Goal: Transaction & Acquisition: Book appointment/travel/reservation

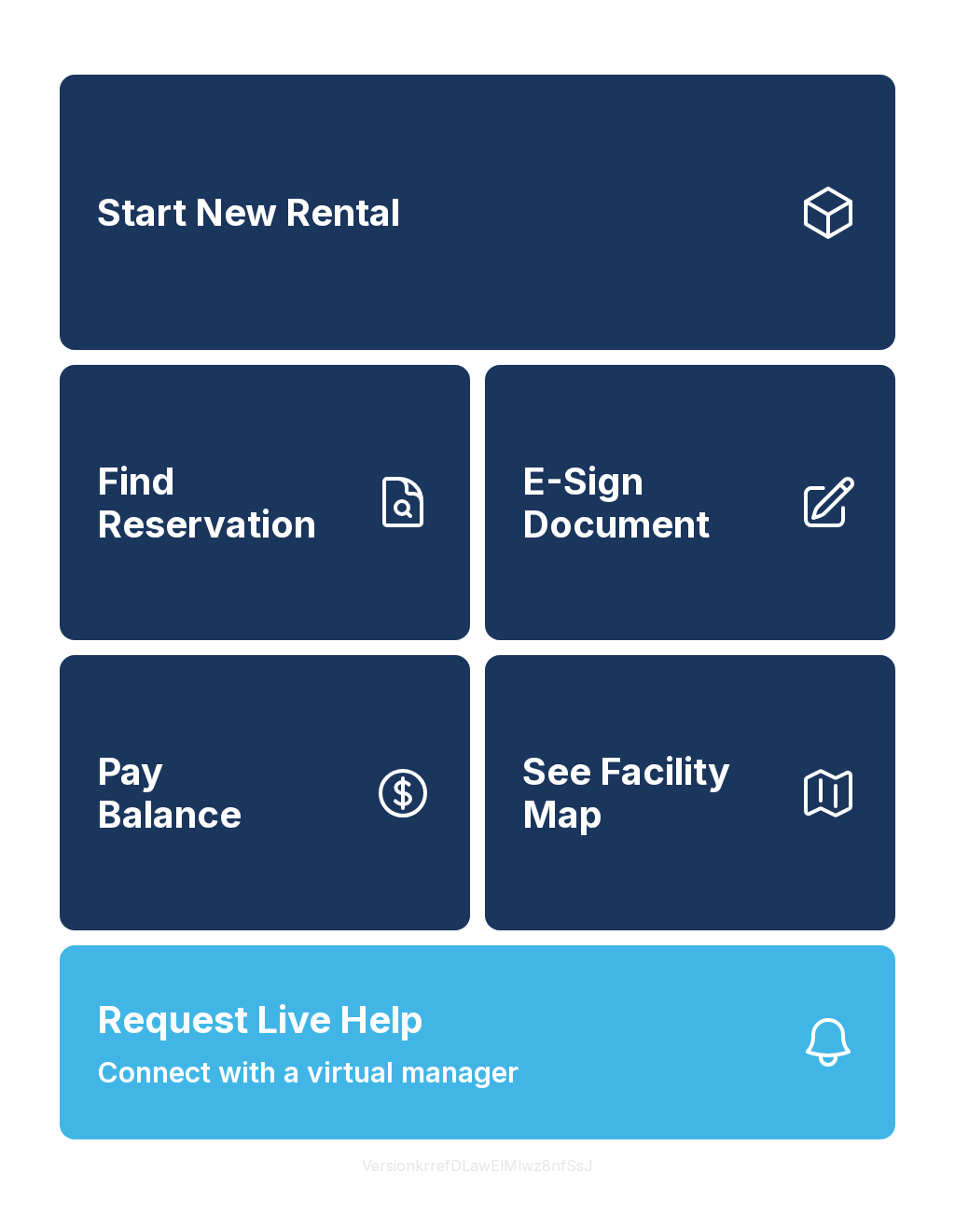
click at [549, 291] on link "Start New Rental" at bounding box center [478, 212] width 836 height 275
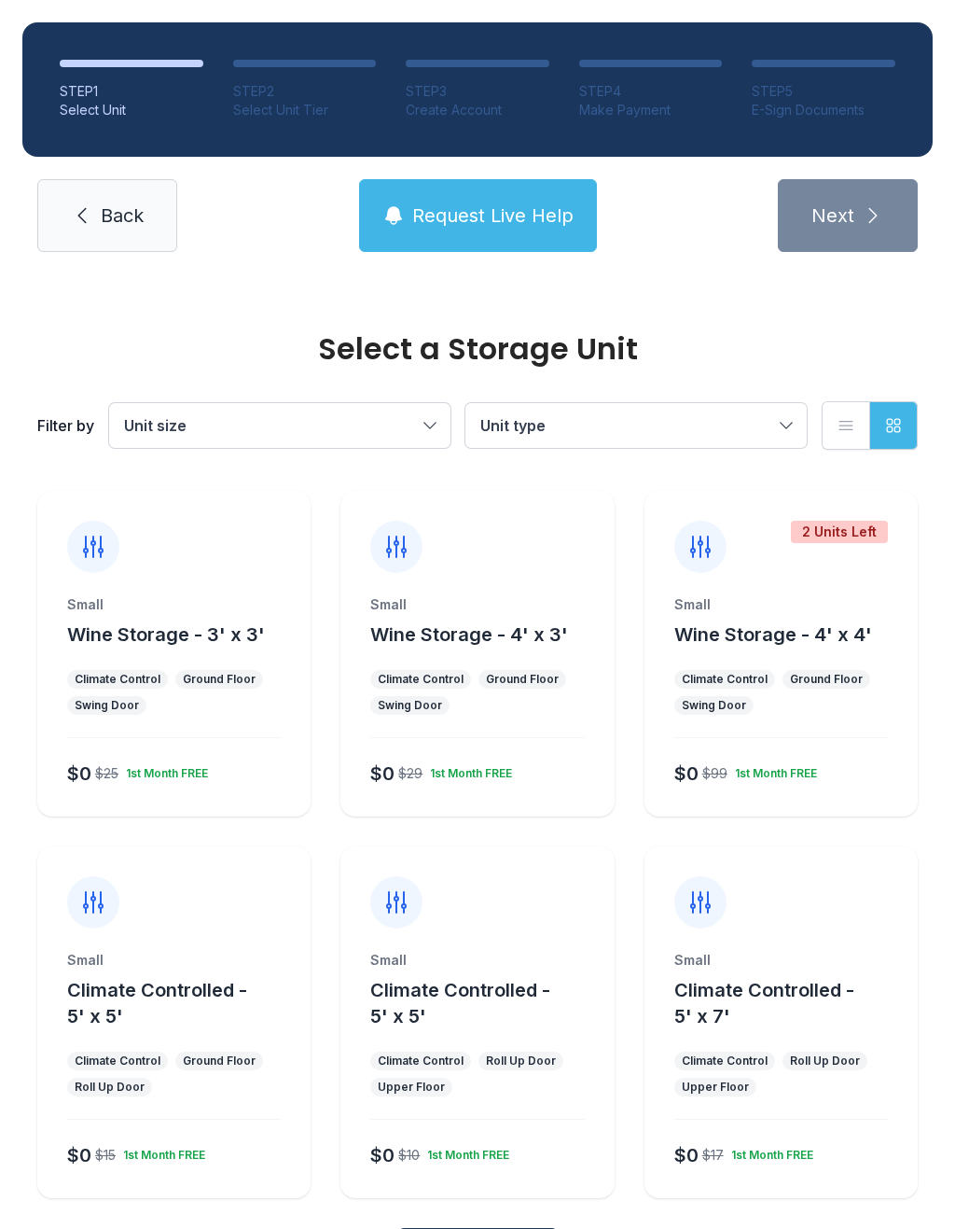
click at [167, 754] on div "$0 $25 1st Month FREE" at bounding box center [170, 770] width 221 height 34
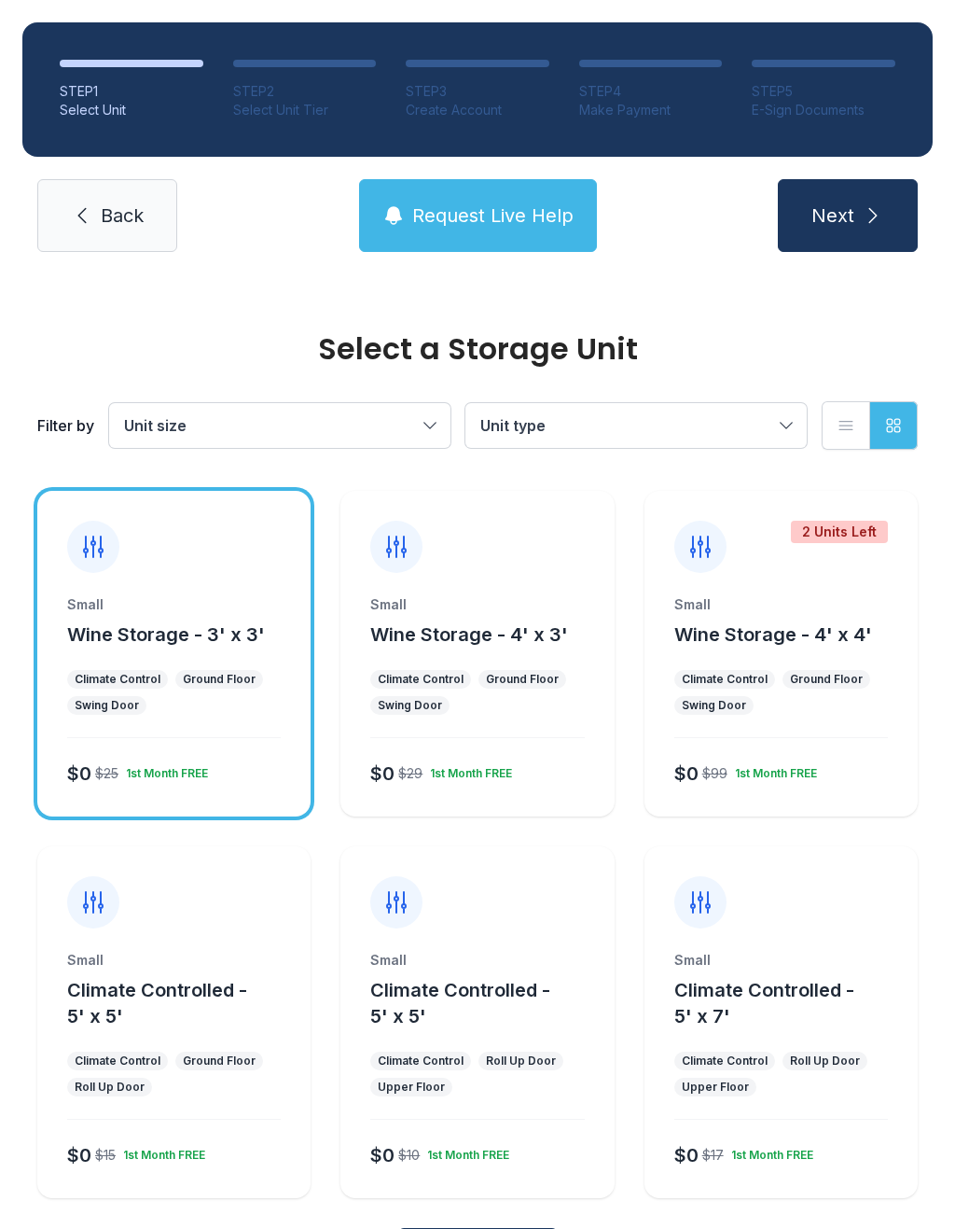
click at [841, 192] on button "Next" at bounding box center [848, 215] width 140 height 73
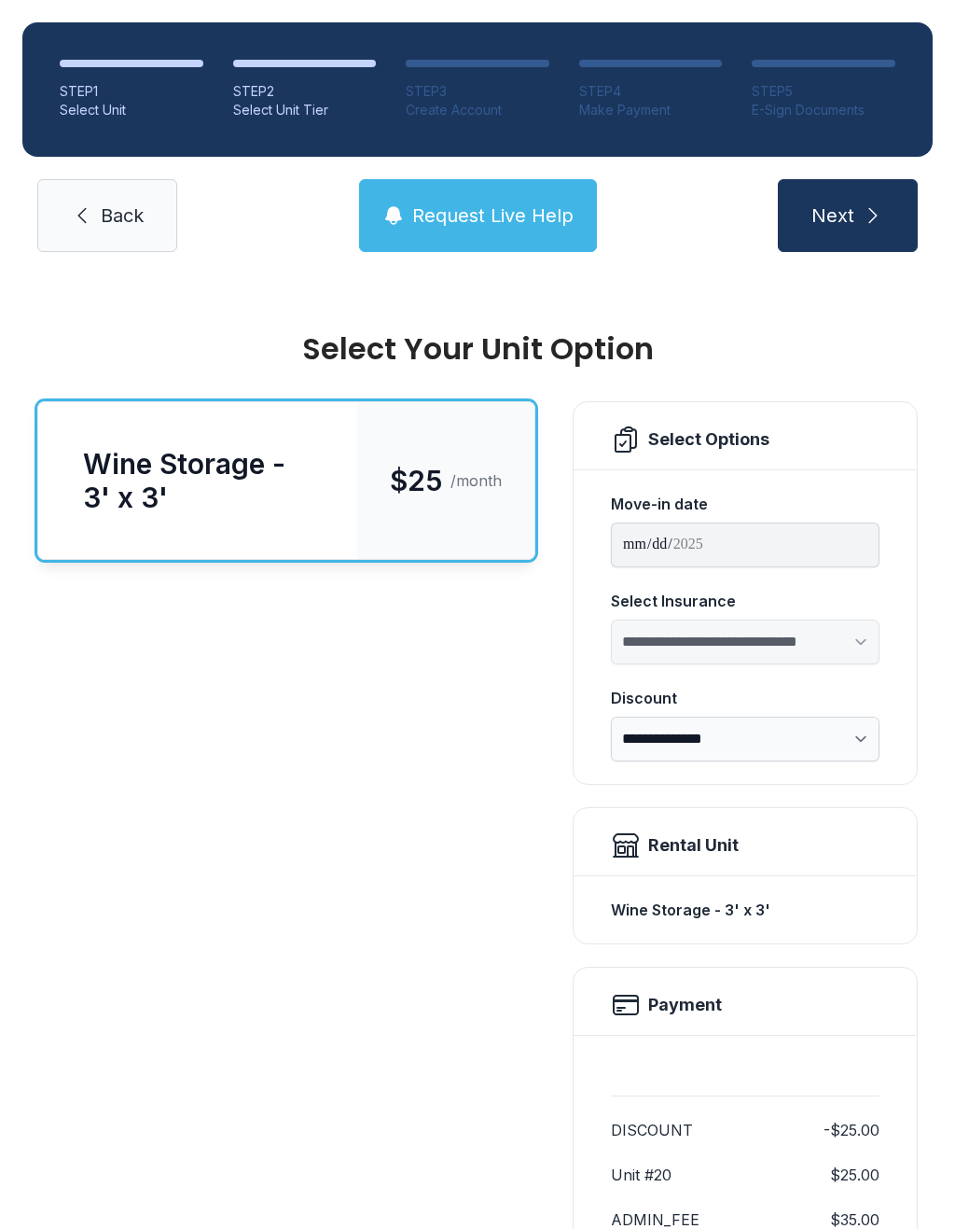
click at [852, 235] on button "Next" at bounding box center [848, 215] width 140 height 73
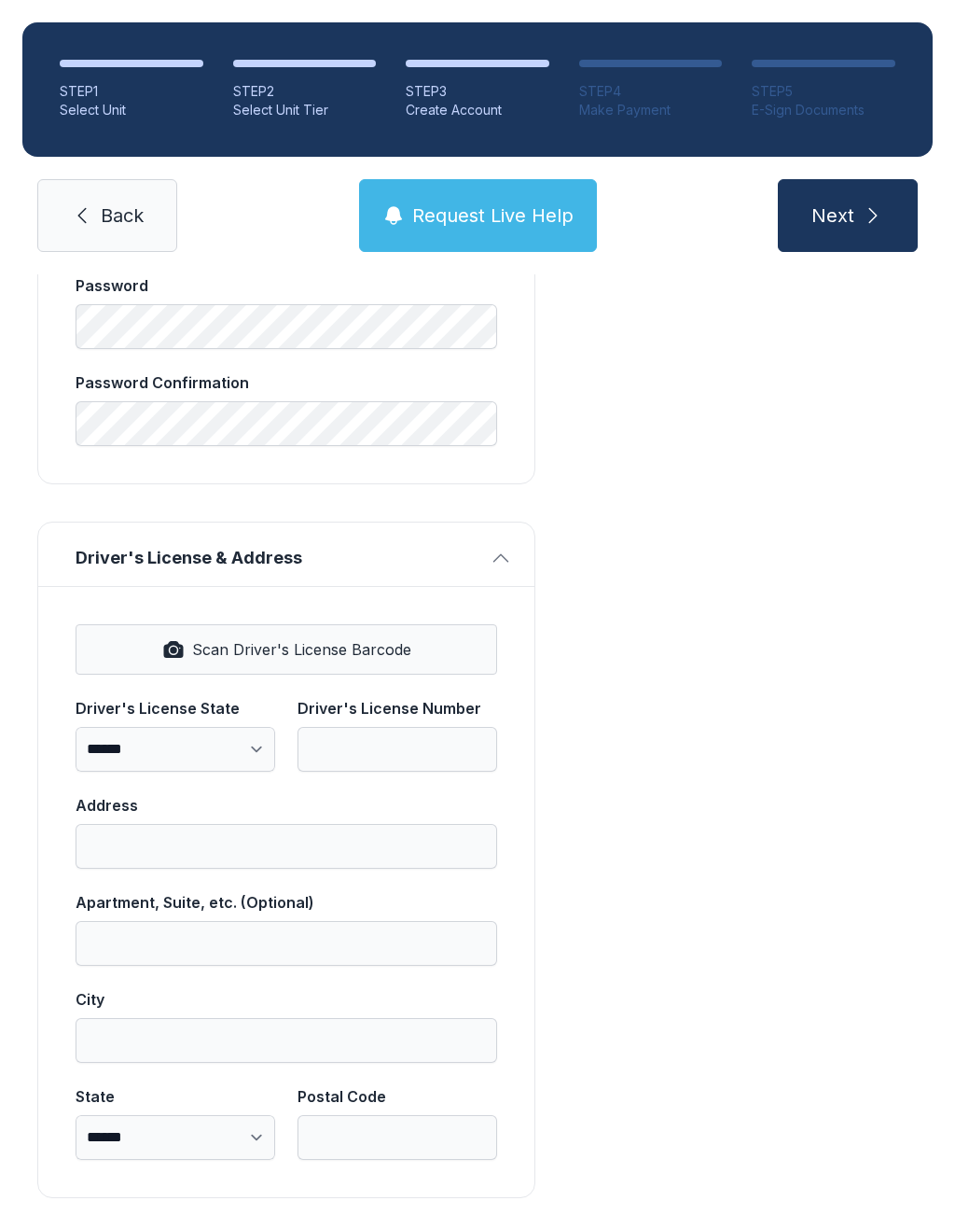
scroll to position [761, 0]
click at [860, 218] on button "Next" at bounding box center [848, 215] width 140 height 73
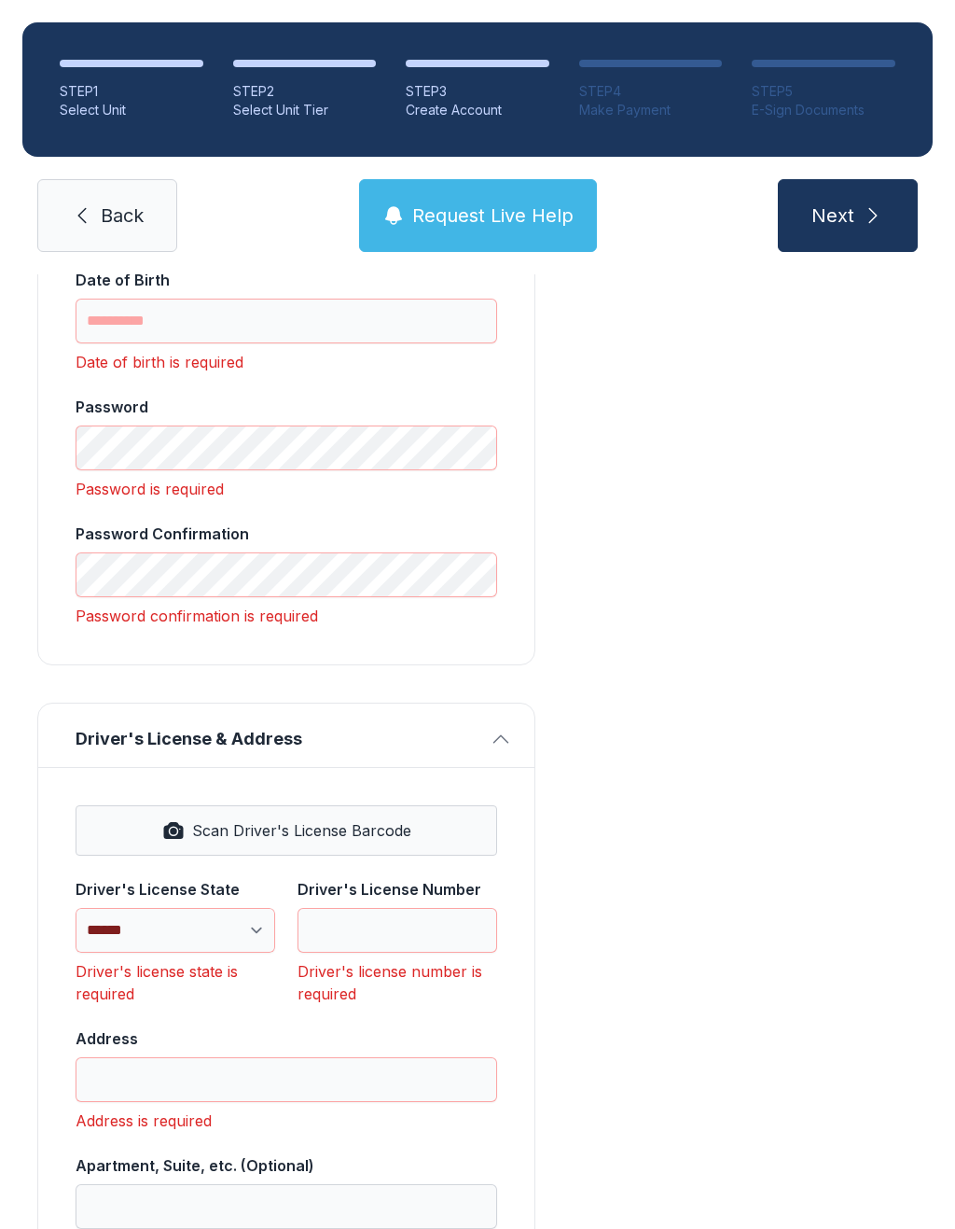
scroll to position [0, 0]
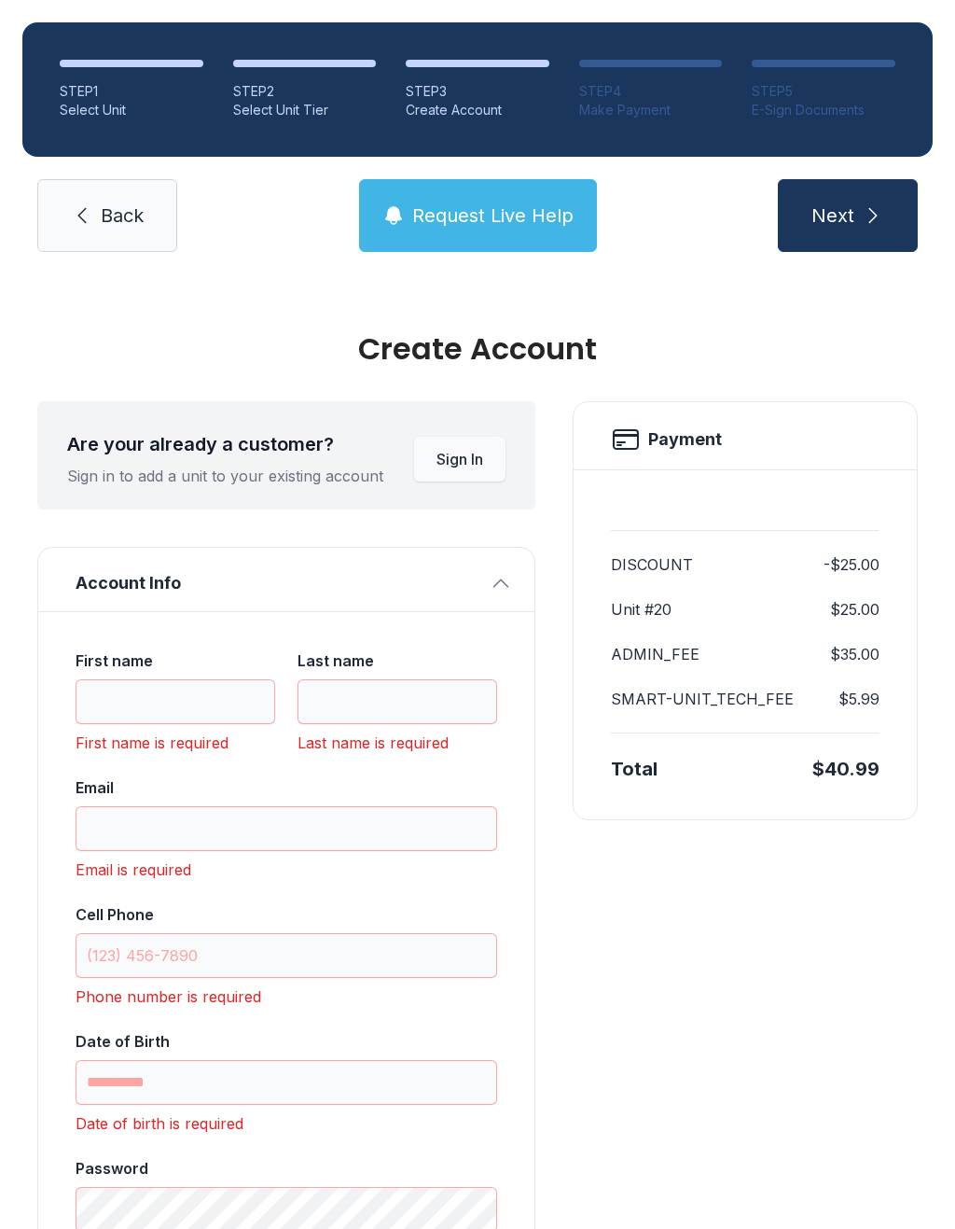
click at [132, 227] on span "Back" at bounding box center [122, 215] width 43 height 26
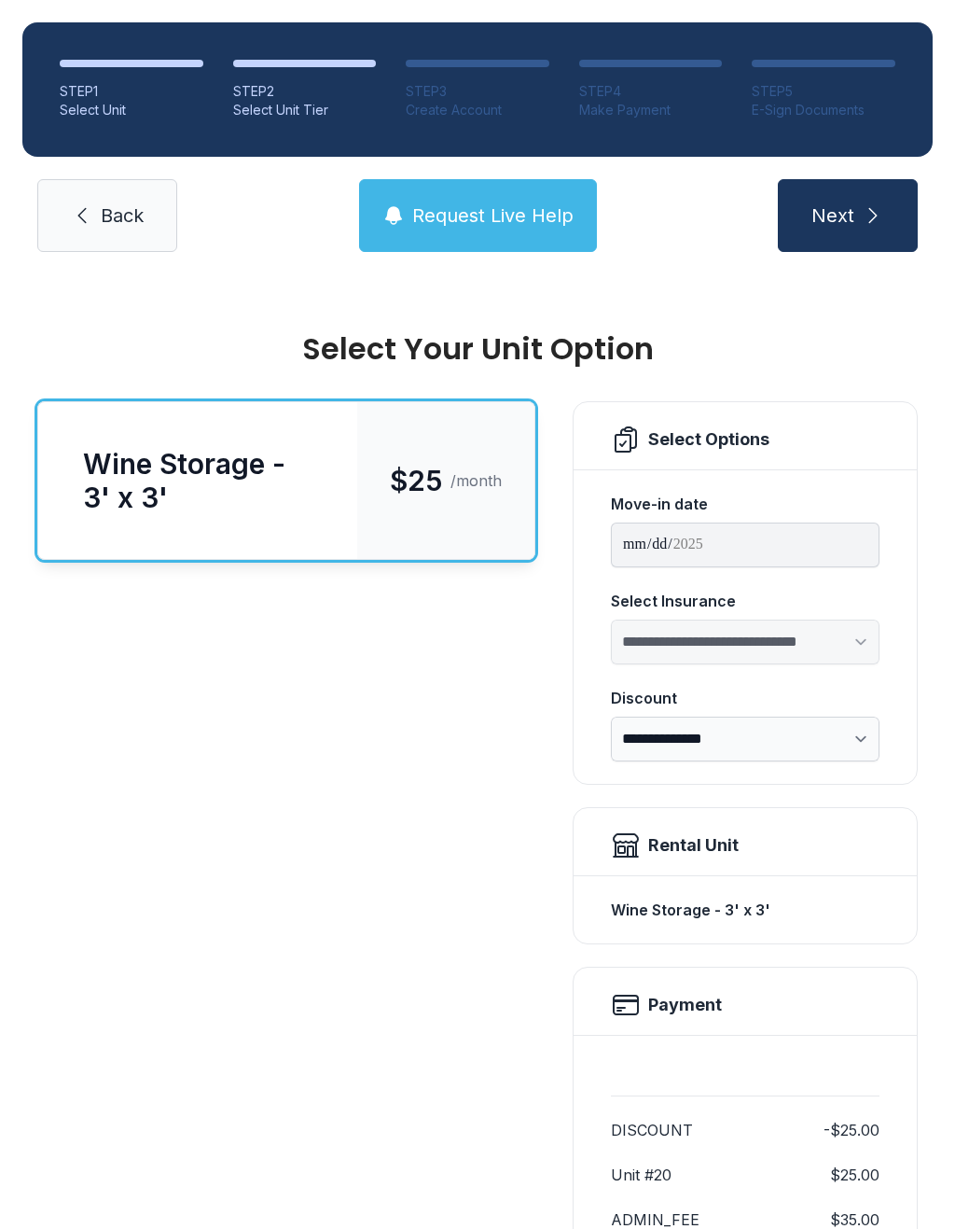
click at [123, 217] on span "Back" at bounding box center [122, 215] width 43 height 26
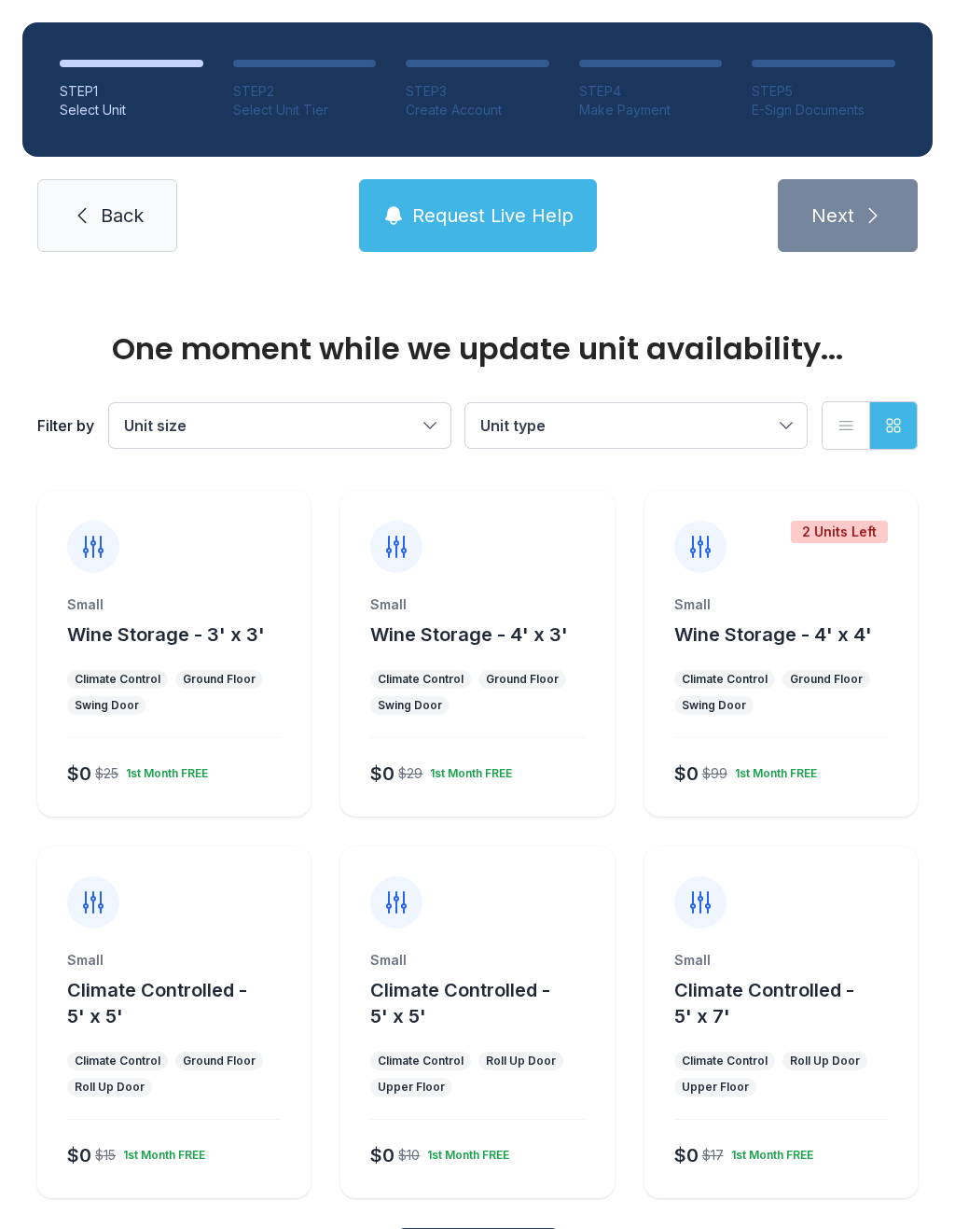
click at [90, 216] on icon at bounding box center [82, 215] width 22 height 22
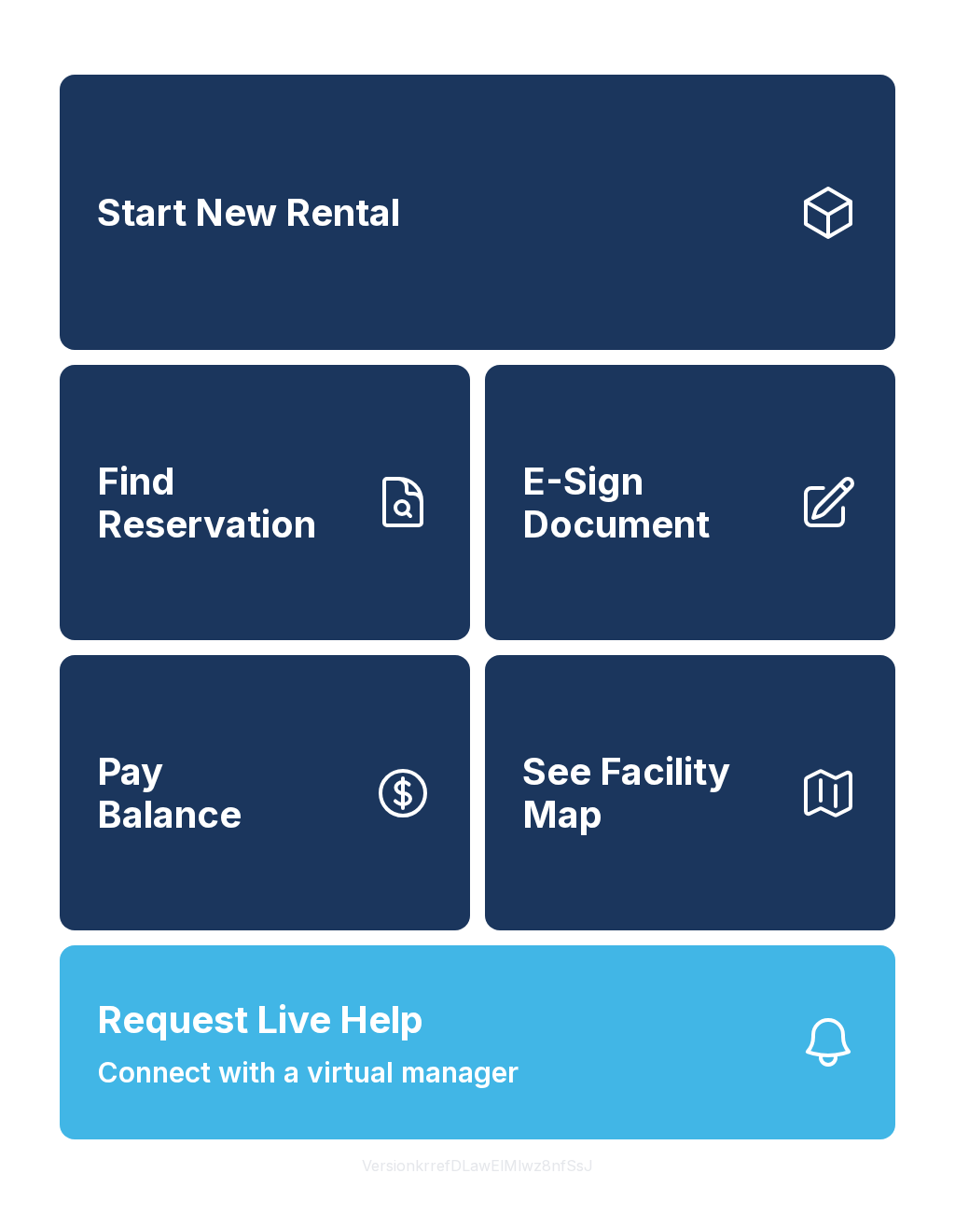
click at [99, 210] on span "Start New Rental" at bounding box center [248, 212] width 303 height 43
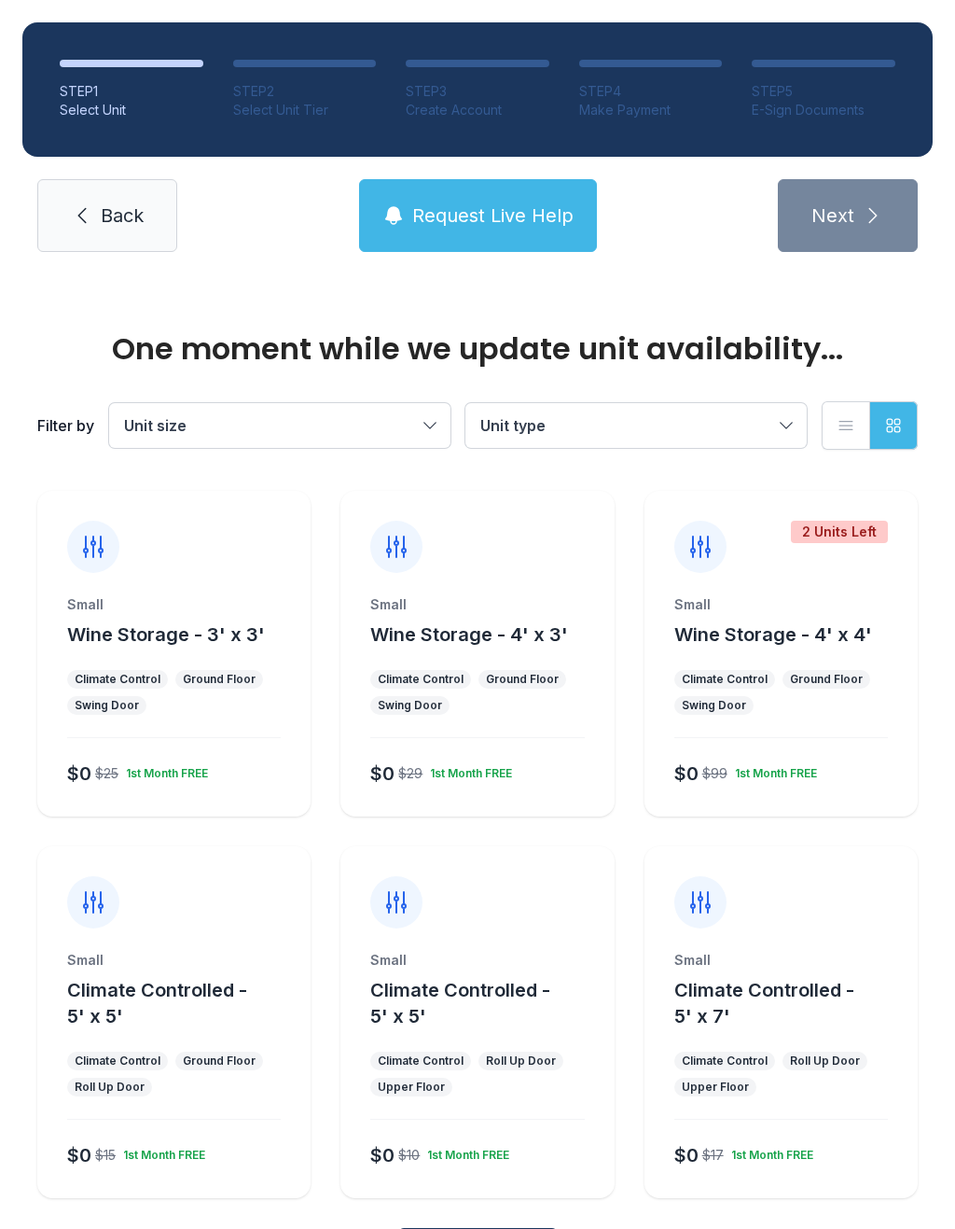
click at [107, 207] on span "Back" at bounding box center [122, 215] width 43 height 26
